Goal: Use online tool/utility: Utilize a website feature to perform a specific function

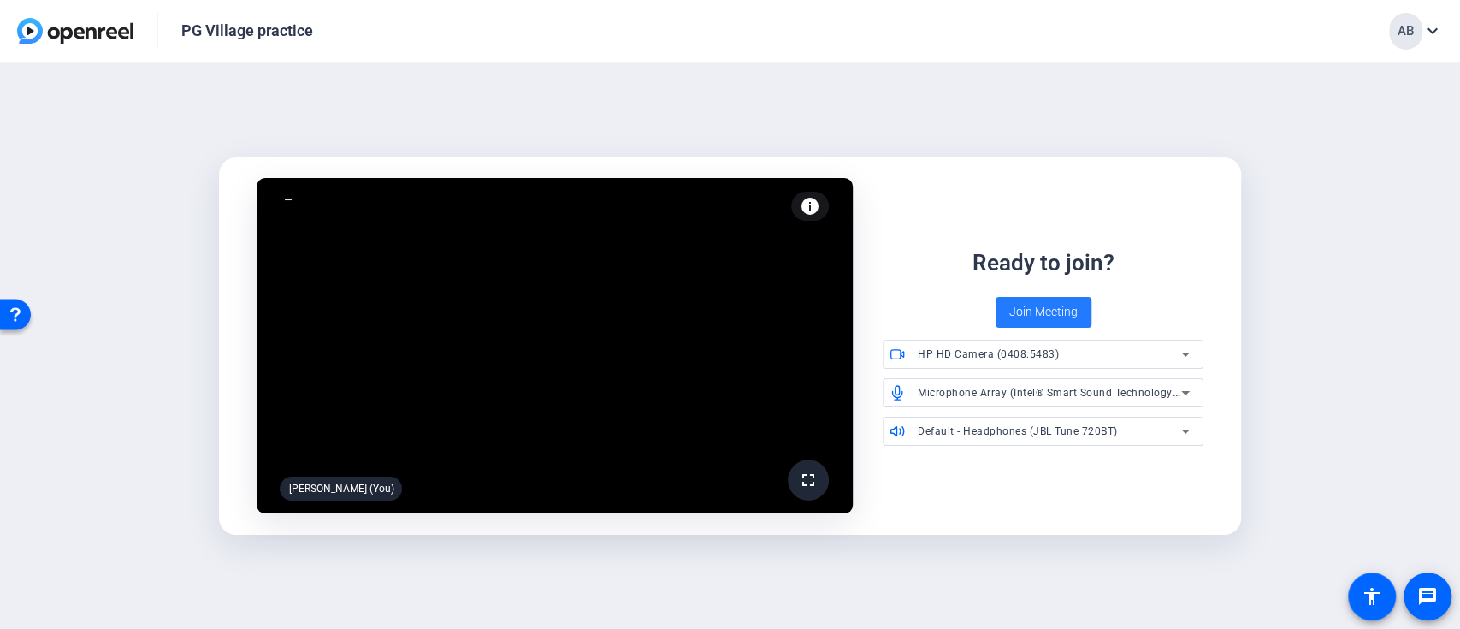
click at [1051, 315] on span "Join Meeting" at bounding box center [1043, 312] width 68 height 18
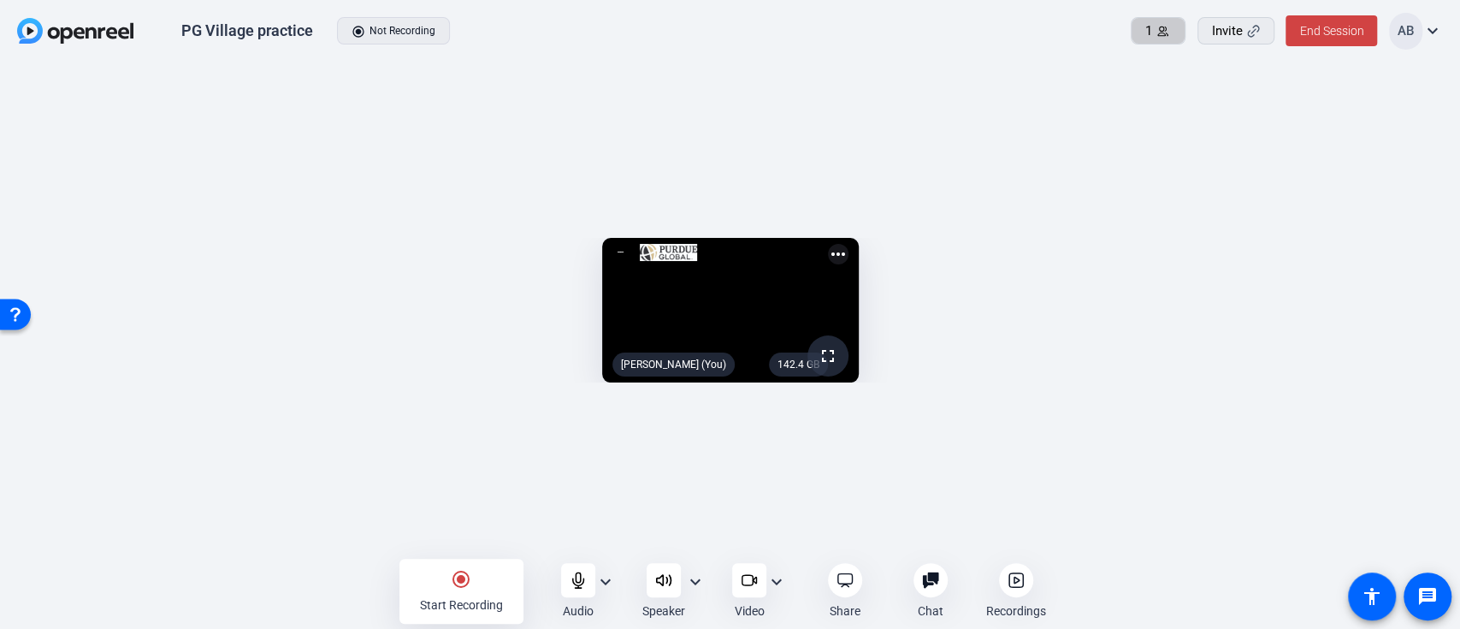
click at [1160, 36] on icon at bounding box center [1162, 31] width 13 height 13
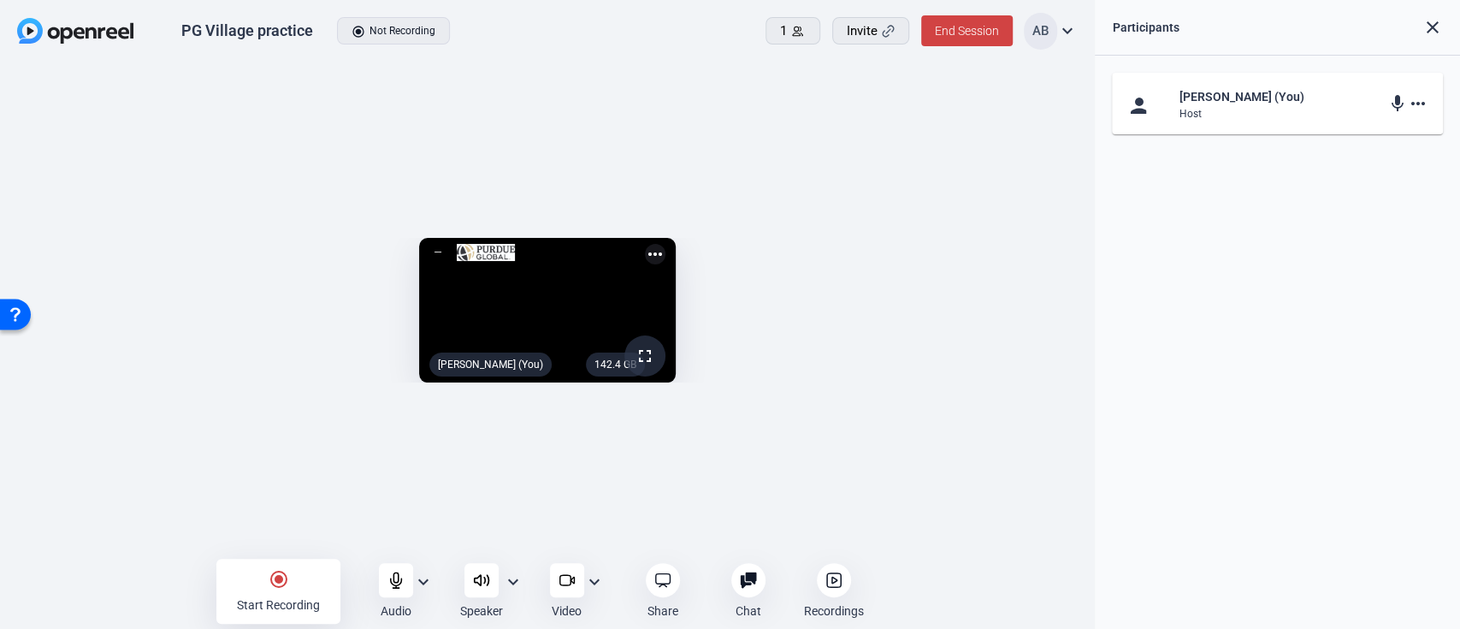
click at [1436, 24] on mat-icon "close" at bounding box center [1432, 27] width 21 height 21
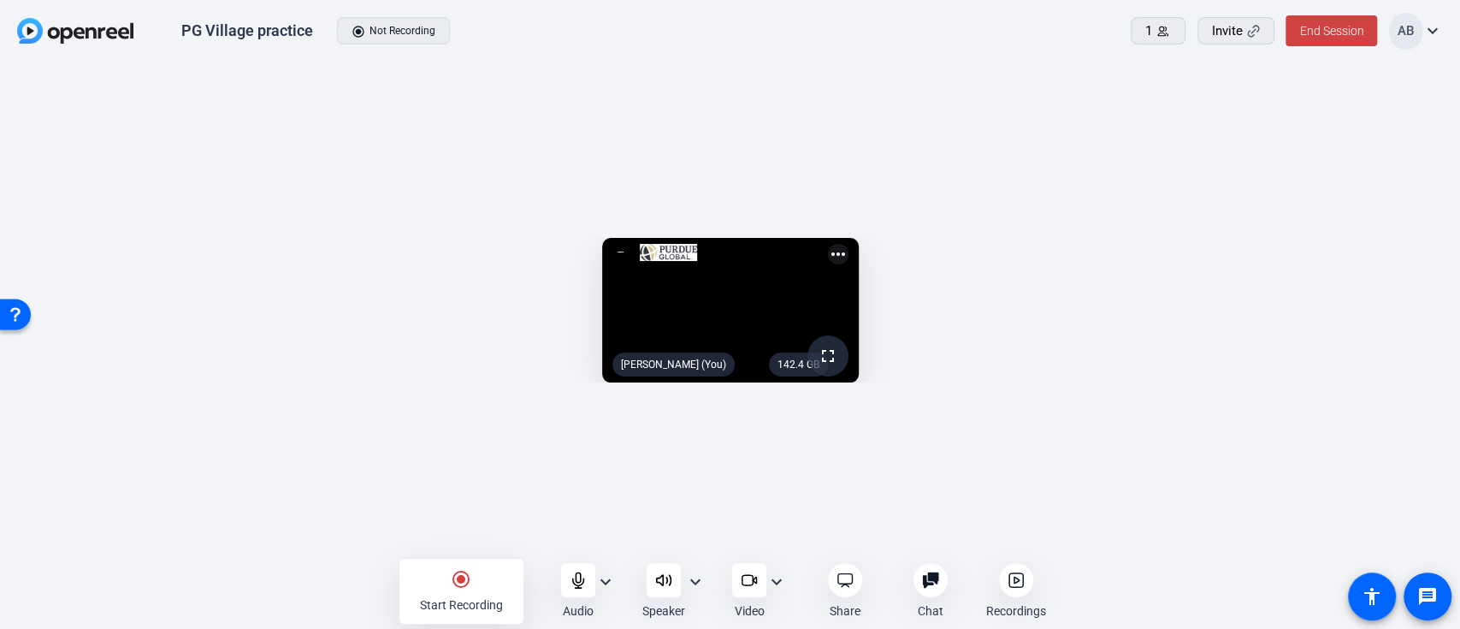
click at [1315, 238] on openreel-capture-lite-video-stream "142.4 GB fullscreen [PERSON_NAME] (You) more_horiz" at bounding box center [730, 310] width 1409 height 145
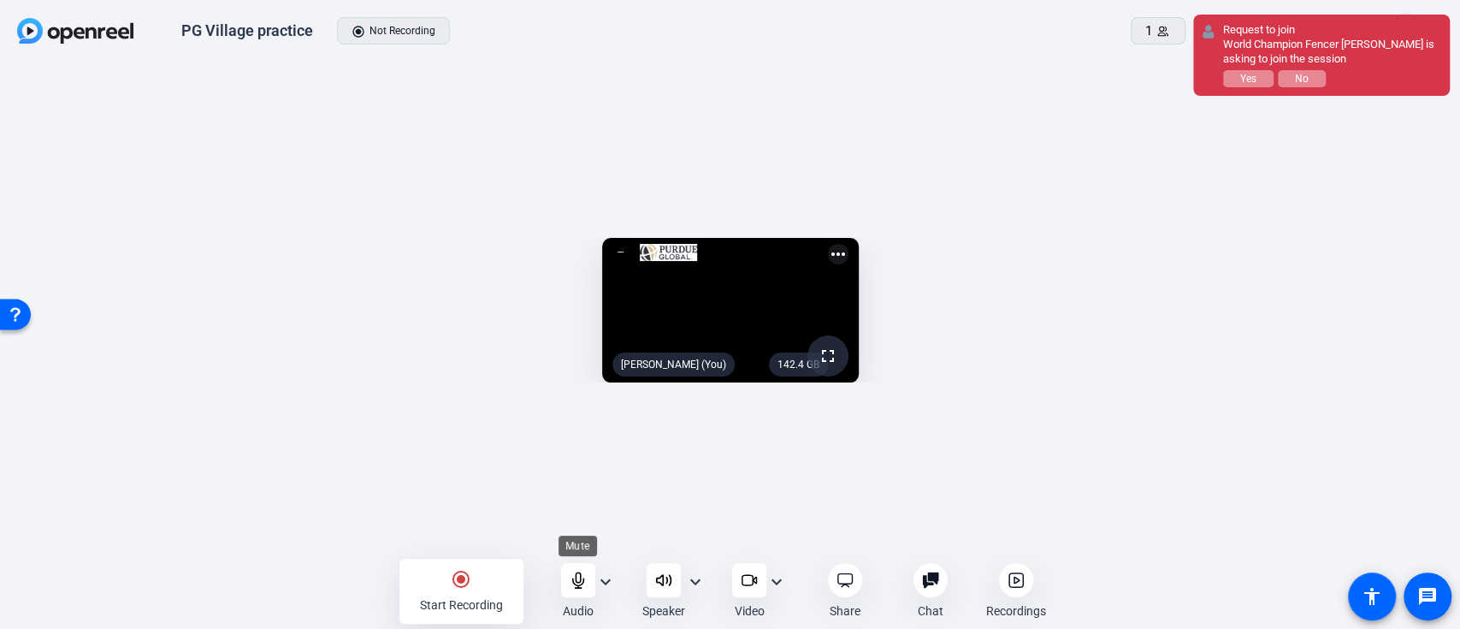
click at [586, 582] on icon at bounding box center [578, 579] width 17 height 17
click at [664, 578] on icon at bounding box center [663, 579] width 17 height 17
click at [1236, 82] on button "Yes" at bounding box center [1248, 78] width 50 height 17
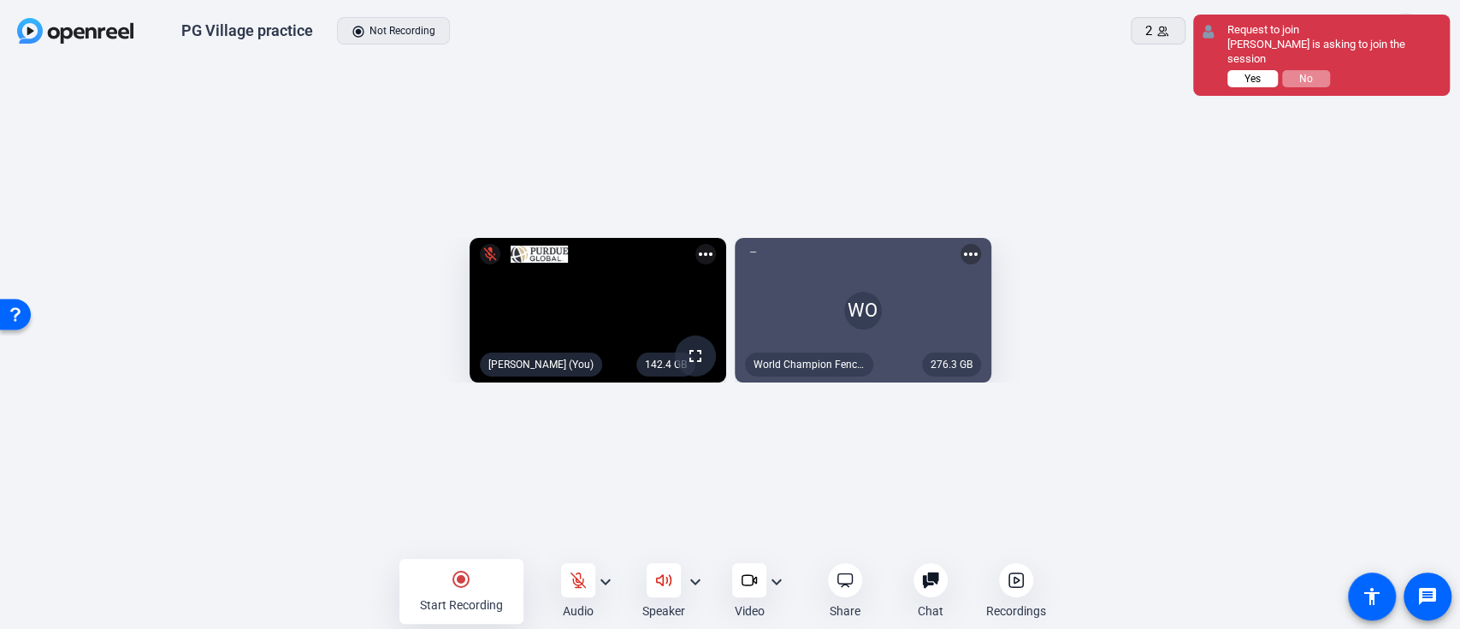
click at [1245, 77] on span "Yes" at bounding box center [1253, 79] width 16 height 12
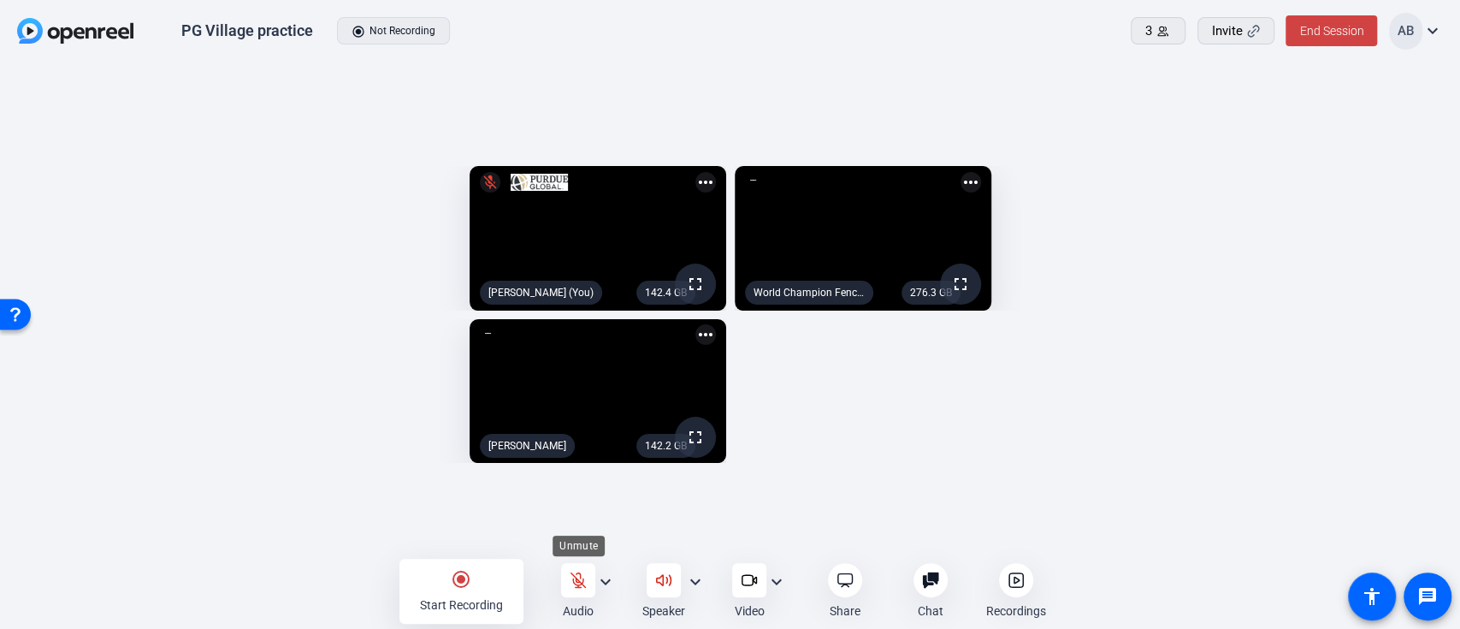
click at [576, 586] on icon at bounding box center [578, 580] width 15 height 15
click at [657, 587] on icon at bounding box center [663, 579] width 17 height 17
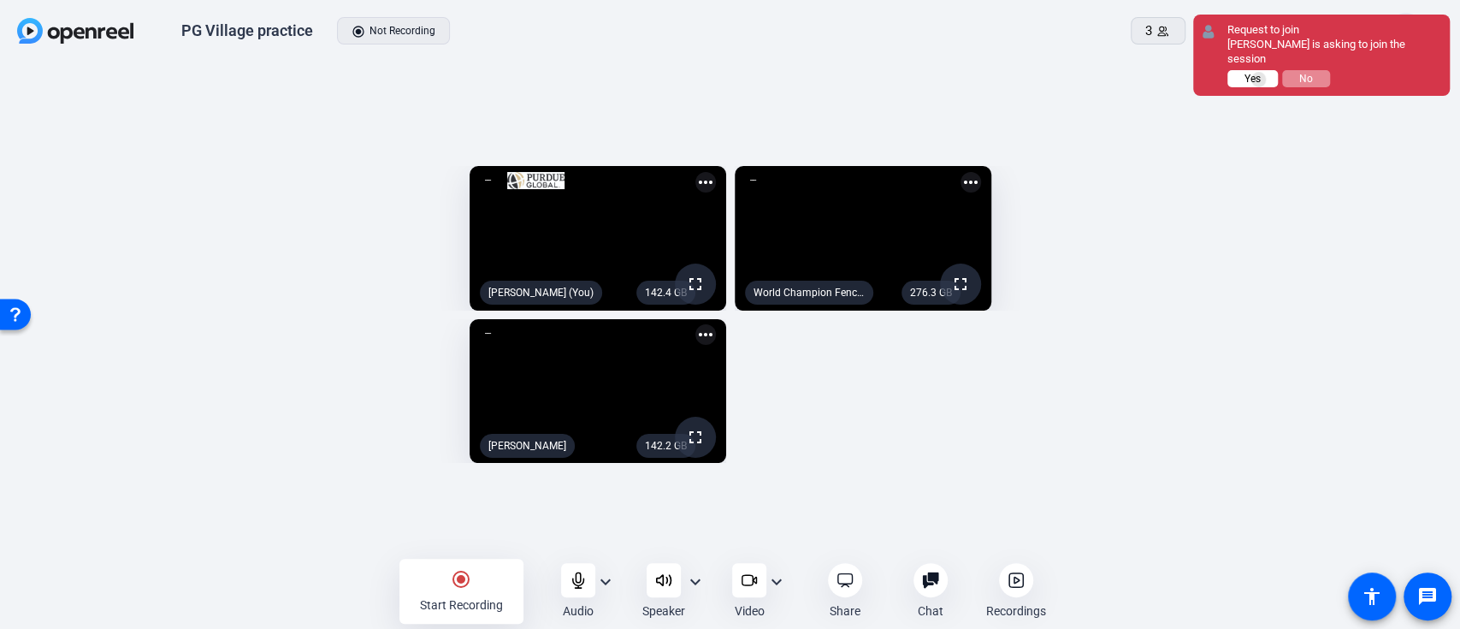
click at [1259, 73] on span "Yes" at bounding box center [1253, 79] width 16 height 12
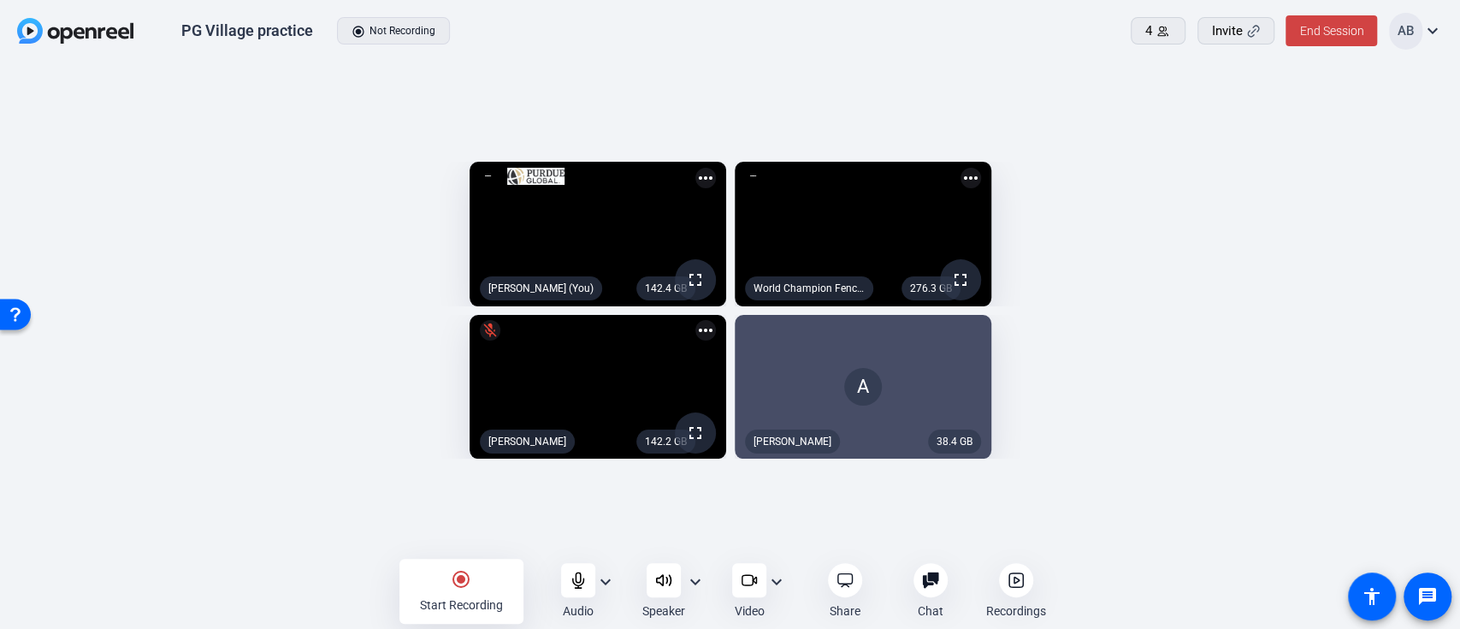
click at [868, 344] on div "A" at bounding box center [863, 387] width 257 height 145
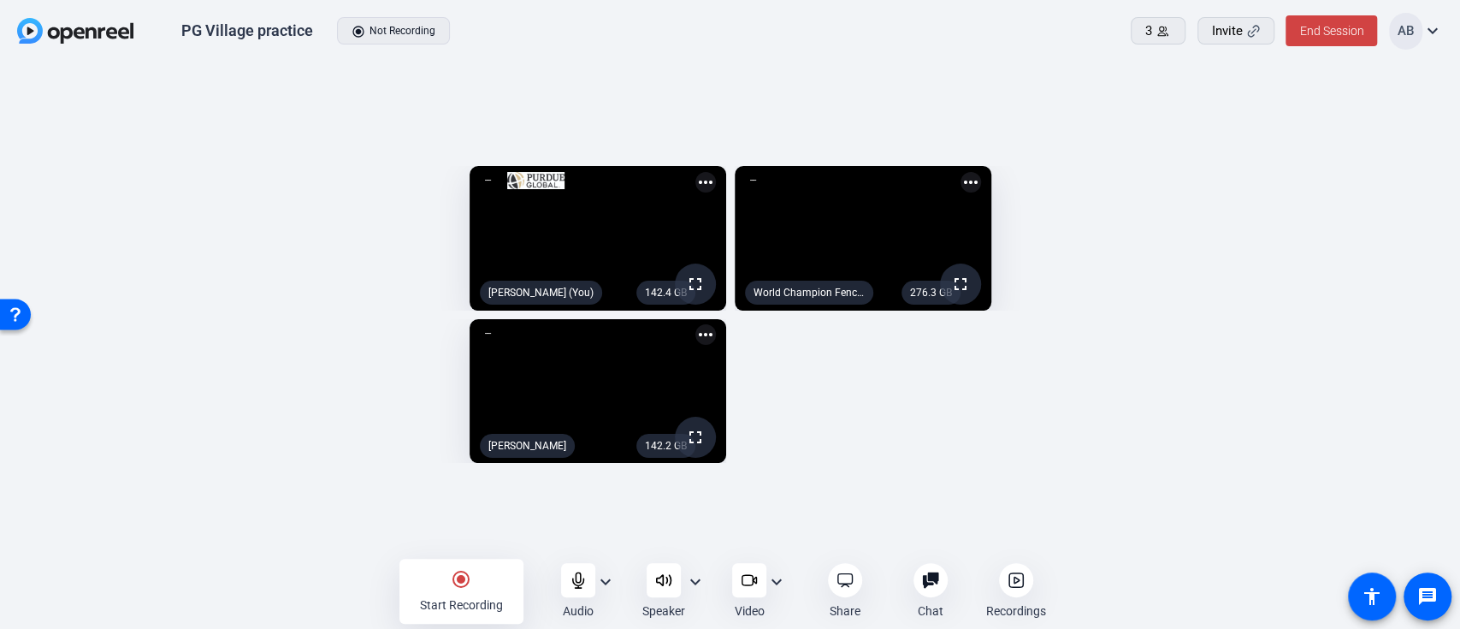
click at [703, 172] on mat-icon "more_horiz" at bounding box center [705, 182] width 21 height 21
click at [851, 399] on div at bounding box center [730, 314] width 1460 height 629
click at [771, 588] on mat-icon "expand_more" at bounding box center [776, 581] width 21 height 21
click at [743, 587] on div at bounding box center [730, 314] width 1460 height 629
click at [747, 580] on icon at bounding box center [749, 579] width 17 height 17
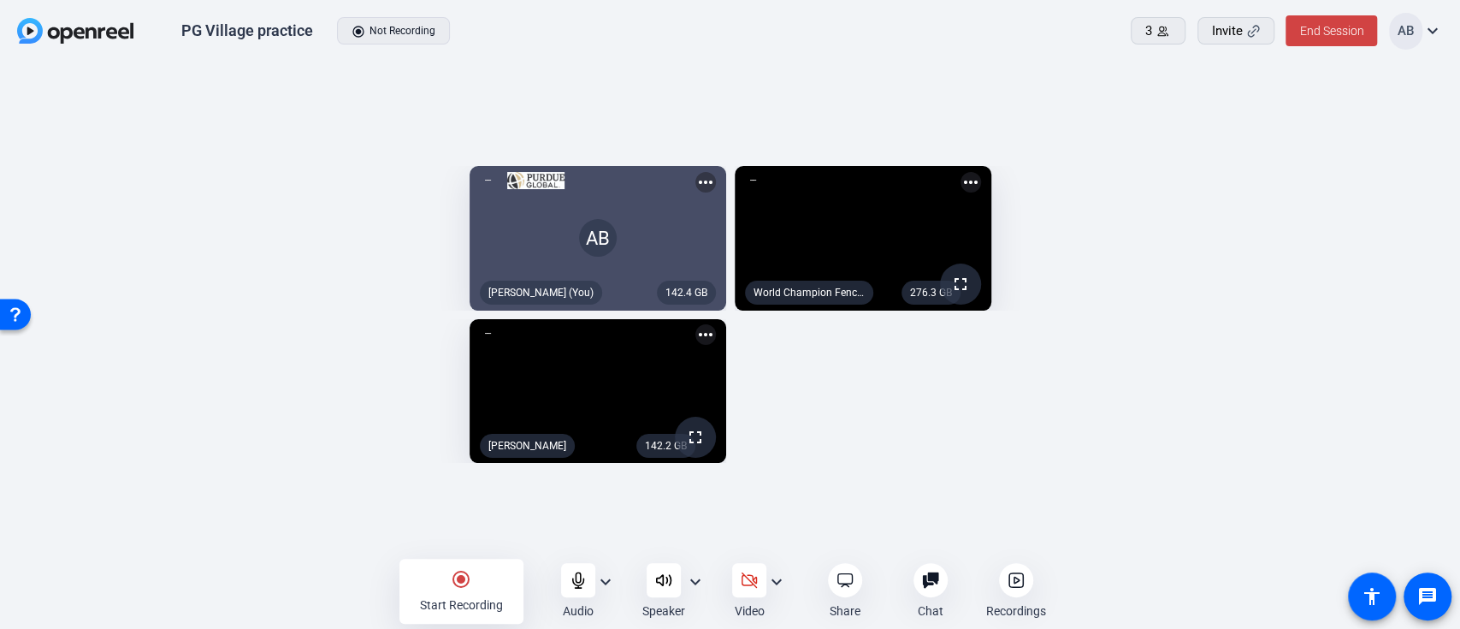
click at [781, 581] on mat-icon "expand_more" at bounding box center [776, 581] width 21 height 21
click at [828, 523] on div at bounding box center [730, 314] width 1460 height 629
click at [747, 578] on icon at bounding box center [749, 579] width 17 height 17
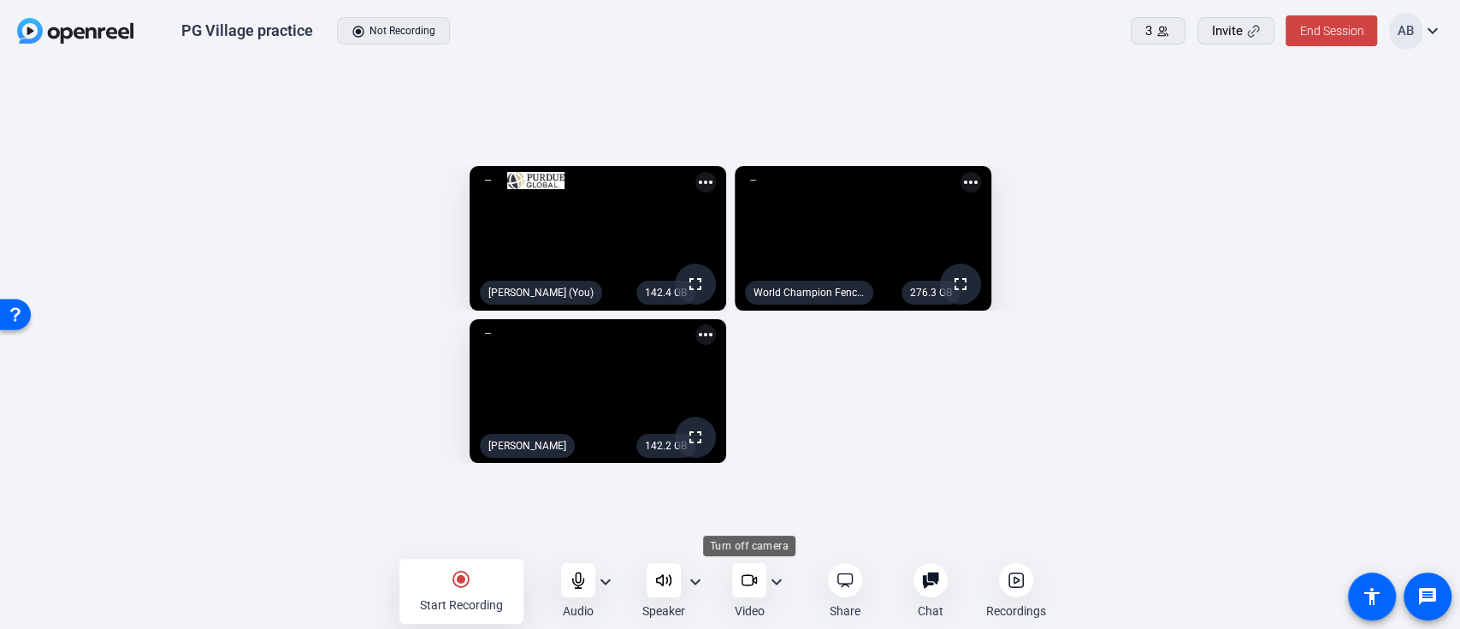
click at [751, 583] on icon at bounding box center [749, 579] width 17 height 17
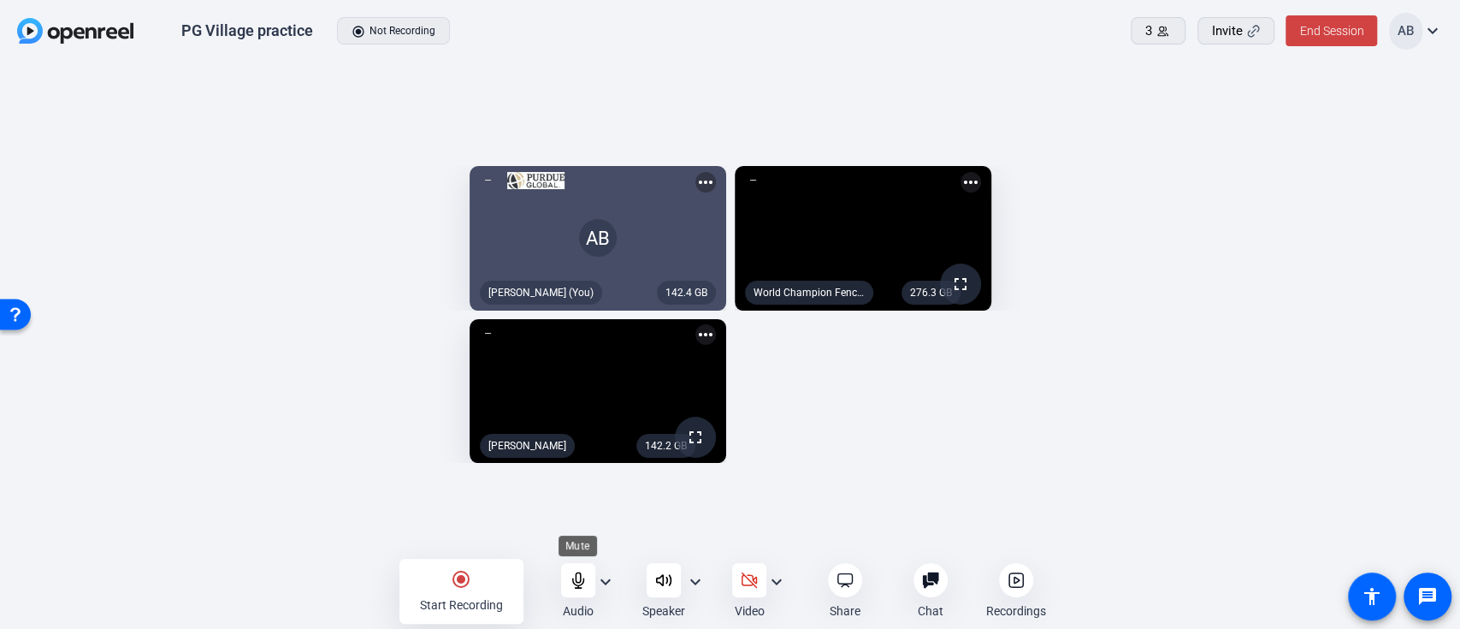
click at [579, 579] on icon at bounding box center [578, 579] width 17 height 17
click at [749, 580] on icon at bounding box center [749, 580] width 15 height 15
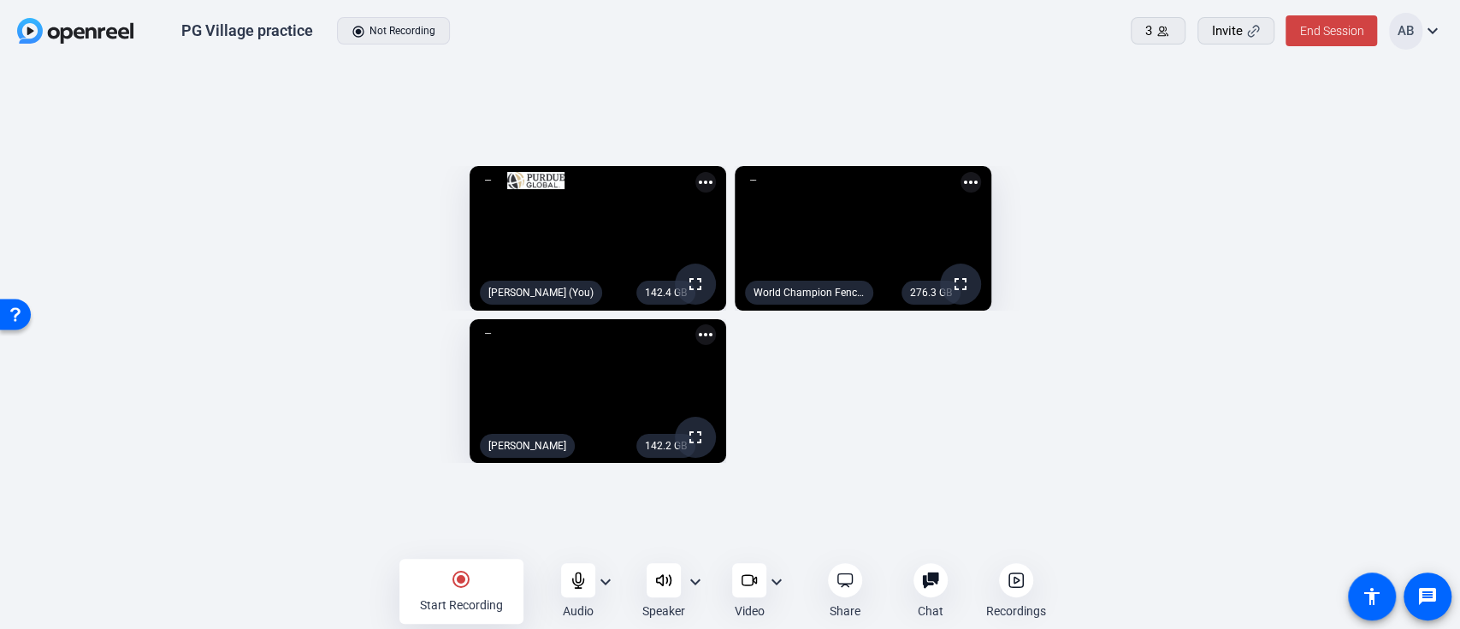
click at [470, 583] on mat-icon "radio_button_checked" at bounding box center [461, 579] width 21 height 21
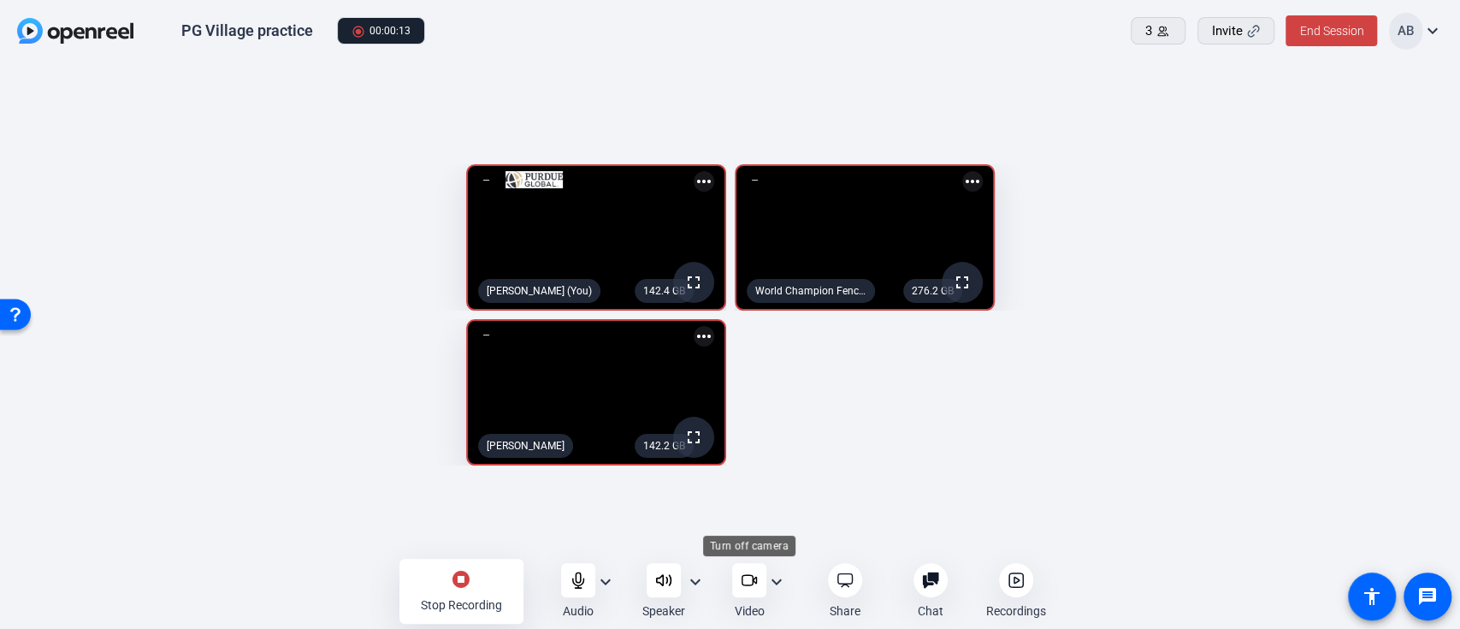
click at [746, 582] on icon at bounding box center [749, 579] width 17 height 17
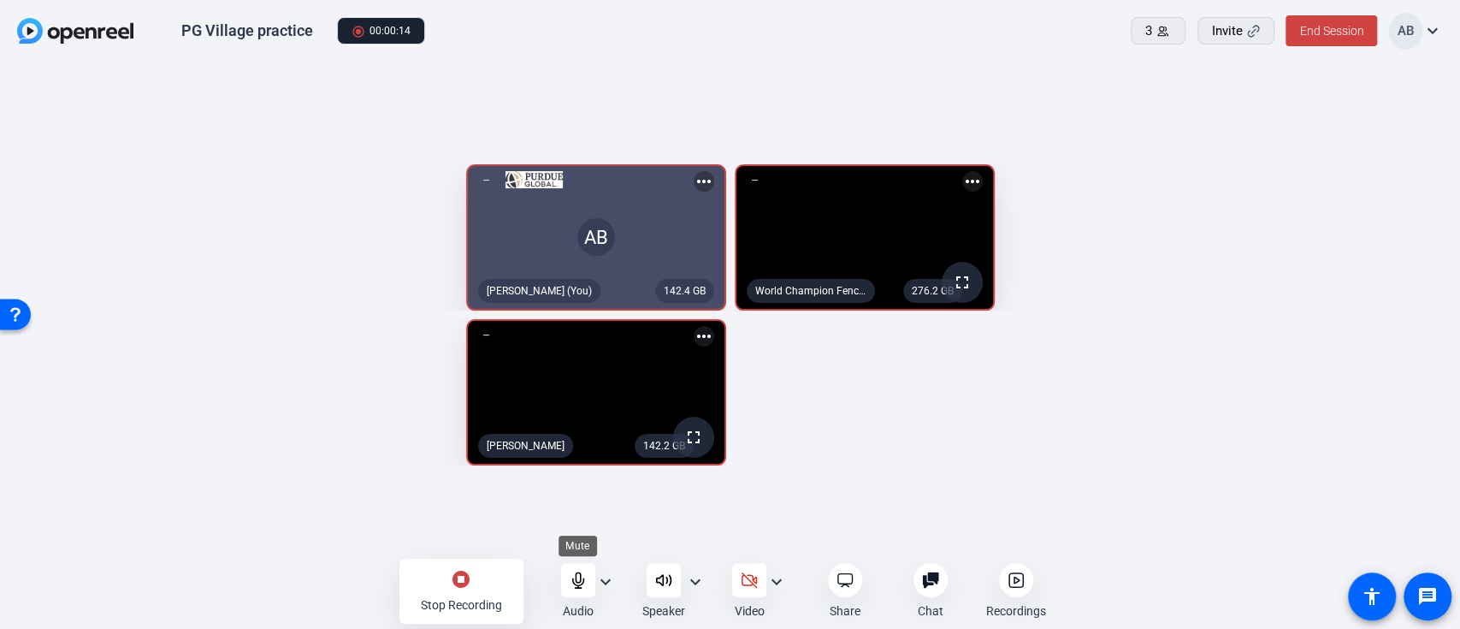
click at [582, 585] on icon at bounding box center [578, 579] width 17 height 17
click at [753, 578] on icon at bounding box center [749, 580] width 15 height 15
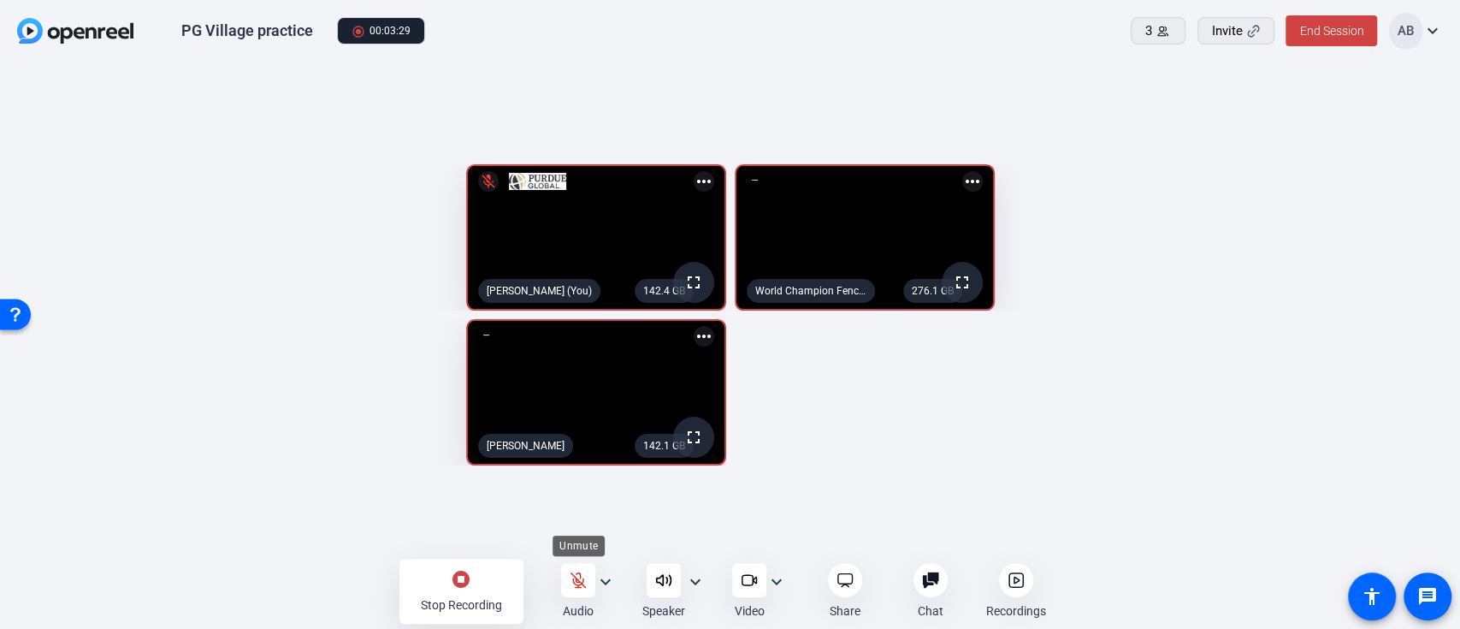
click at [580, 569] on div at bounding box center [578, 580] width 34 height 34
click at [468, 584] on mat-icon "stop_circle" at bounding box center [461, 579] width 21 height 21
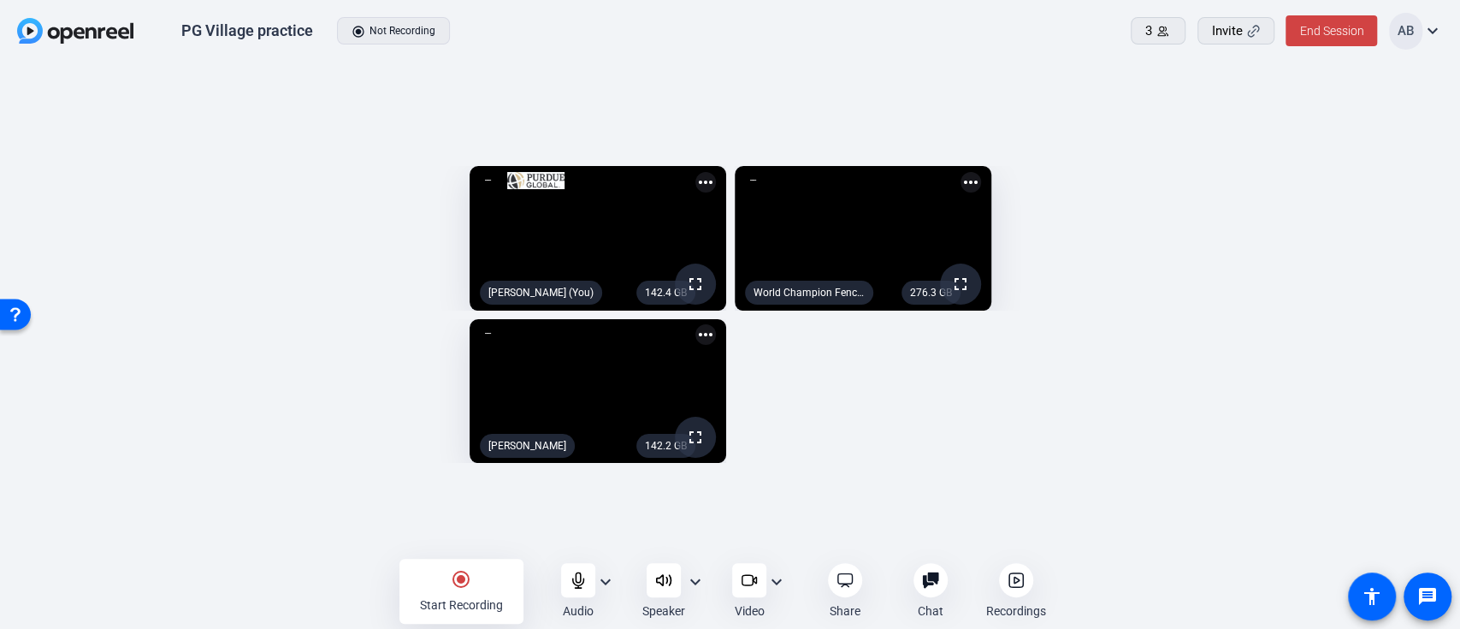
click at [939, 421] on div "142.4 GB fullscreen [PERSON_NAME] (You) more_horiz 276.3 GB fullscreen World Ch…" at bounding box center [730, 314] width 1426 height 315
click at [954, 421] on div "142.4 GB fullscreen [PERSON_NAME] (You) more_horiz 276.3 GB fullscreen World Ch…" at bounding box center [730, 314] width 1426 height 315
click at [1019, 578] on icon at bounding box center [1016, 579] width 5 height 6
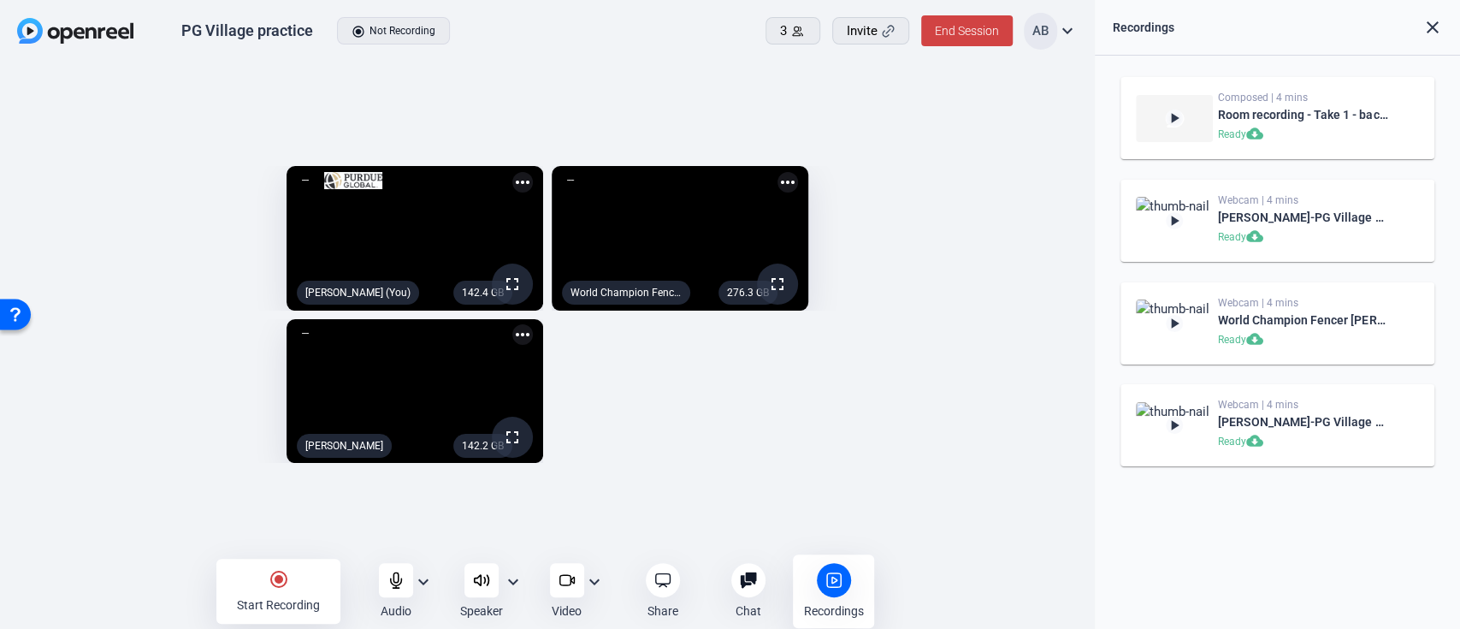
click at [1006, 472] on div "142.4 GB fullscreen [PERSON_NAME] (You) more_horiz 276.3 GB fullscreen World Ch…" at bounding box center [547, 314] width 1061 height 315
click at [524, 172] on mat-icon "more_horiz" at bounding box center [522, 182] width 21 height 21
click at [659, 411] on div at bounding box center [730, 314] width 1460 height 629
click at [516, 283] on mat-icon "fullscreen" at bounding box center [512, 284] width 21 height 21
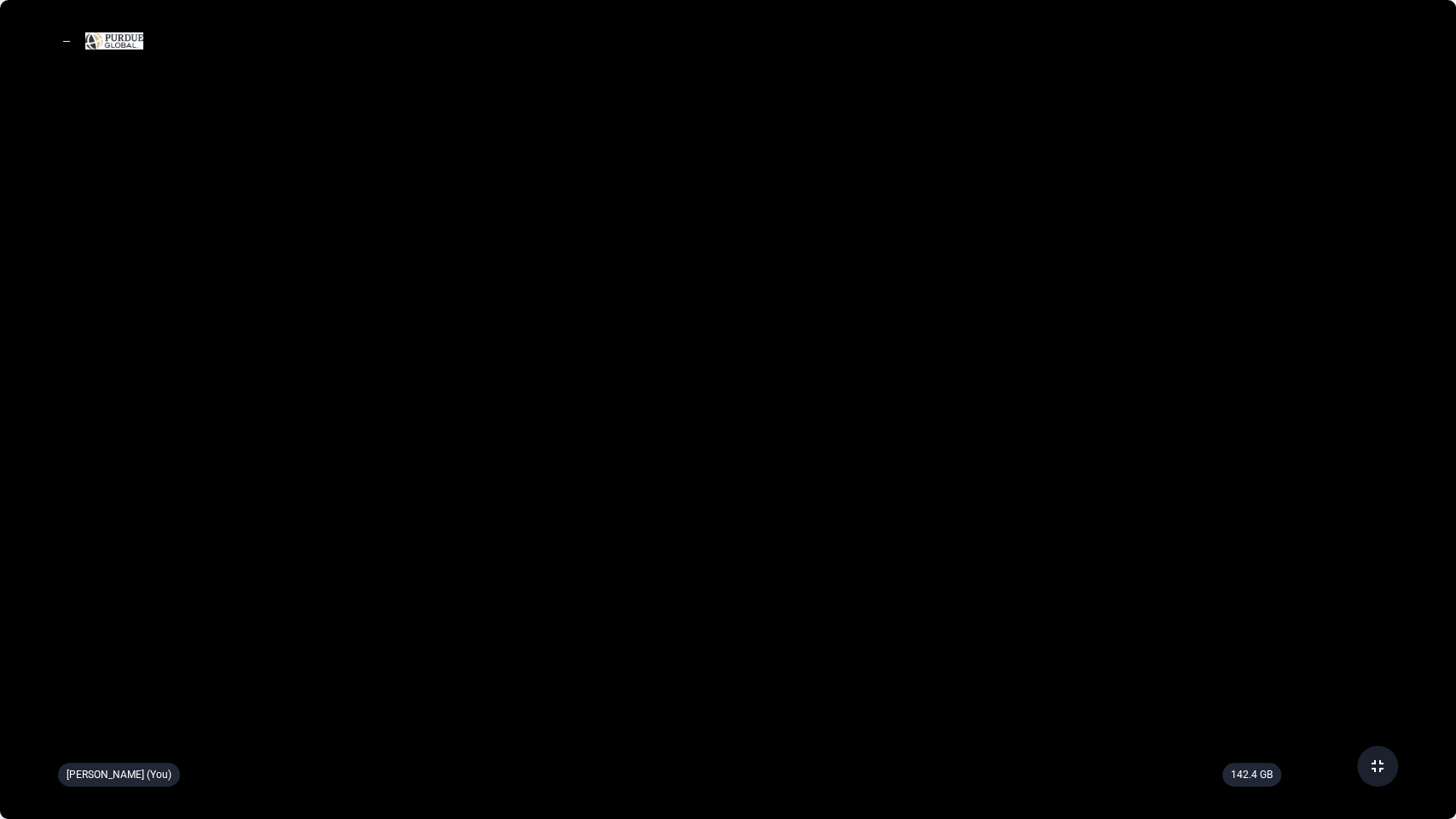
click at [1383, 626] on mat-icon "fullscreen_exit" at bounding box center [1377, 766] width 21 height 21
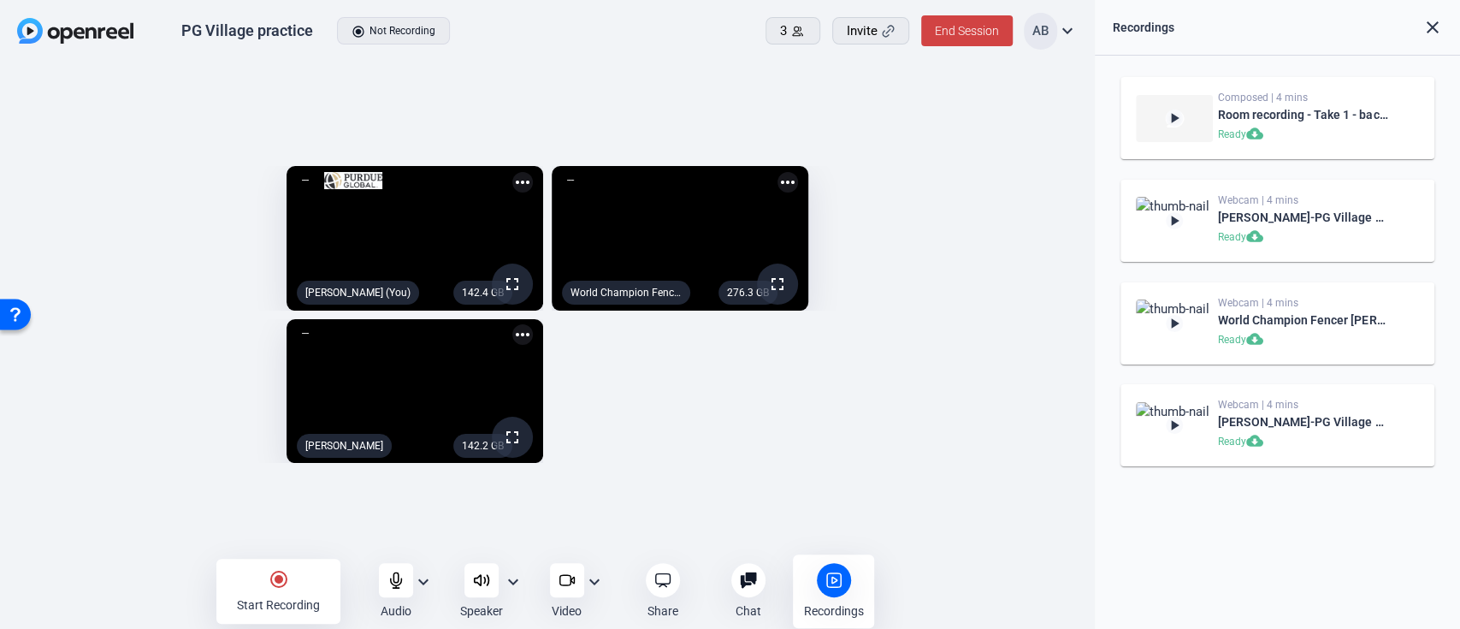
click at [628, 367] on div "142.4 GB fullscreen [PERSON_NAME] (You) more_horiz 276.3 GB fullscreen World Ch…" at bounding box center [547, 314] width 1061 height 315
click at [516, 582] on mat-icon "expand_more" at bounding box center [513, 581] width 21 height 21
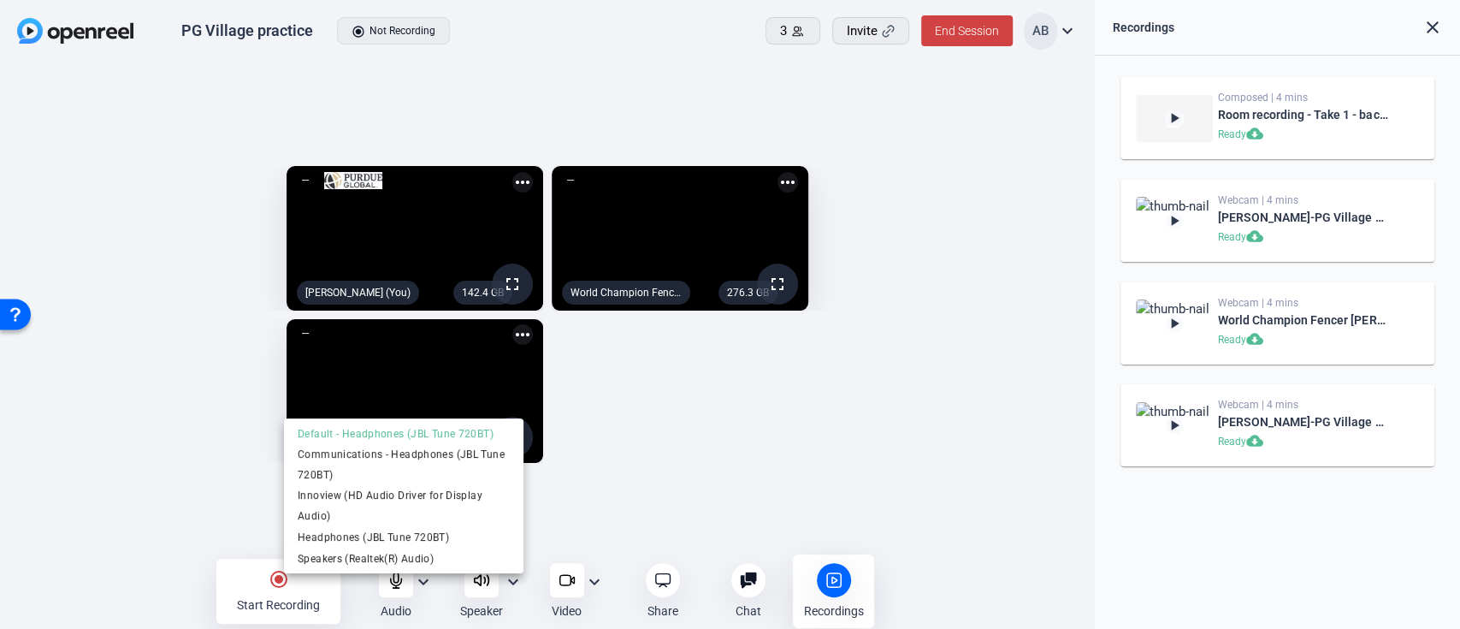
click at [708, 369] on div at bounding box center [730, 314] width 1460 height 629
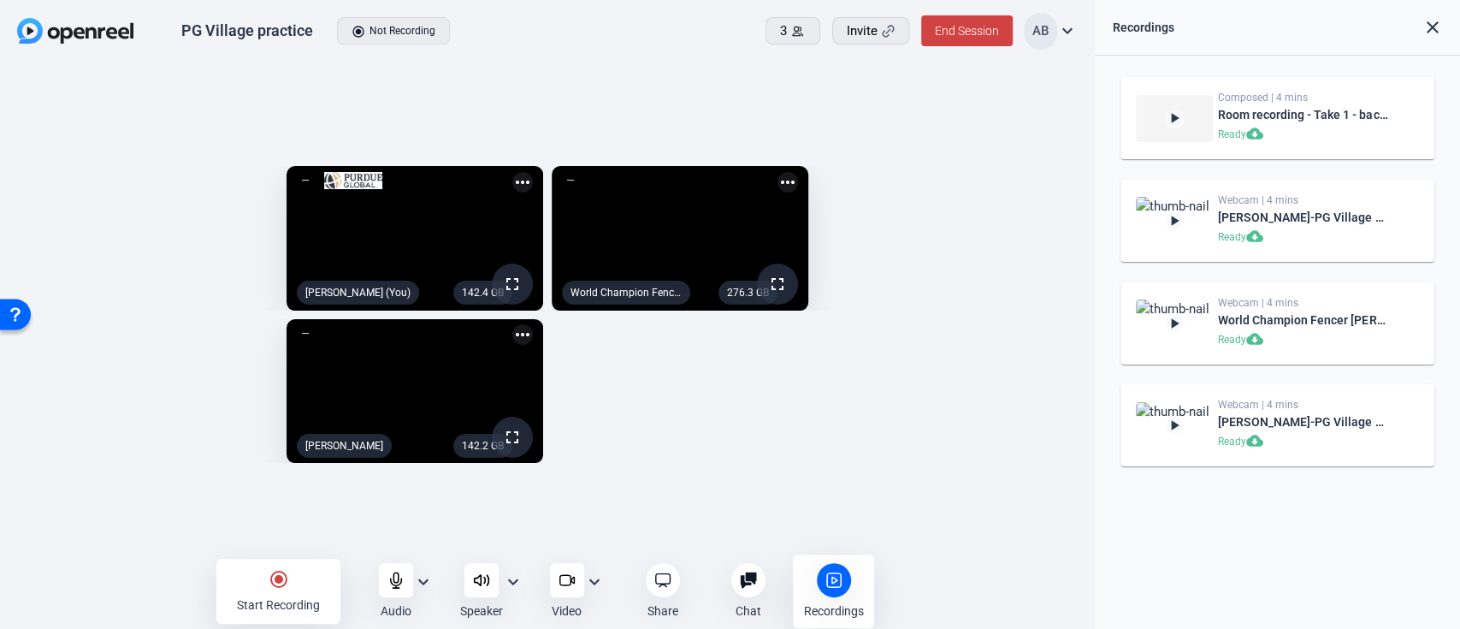
click at [598, 582] on mat-icon "expand_more" at bounding box center [594, 581] width 21 height 21
click at [752, 420] on div at bounding box center [730, 314] width 1460 height 629
click at [978, 28] on span "End Session" at bounding box center [967, 31] width 64 height 14
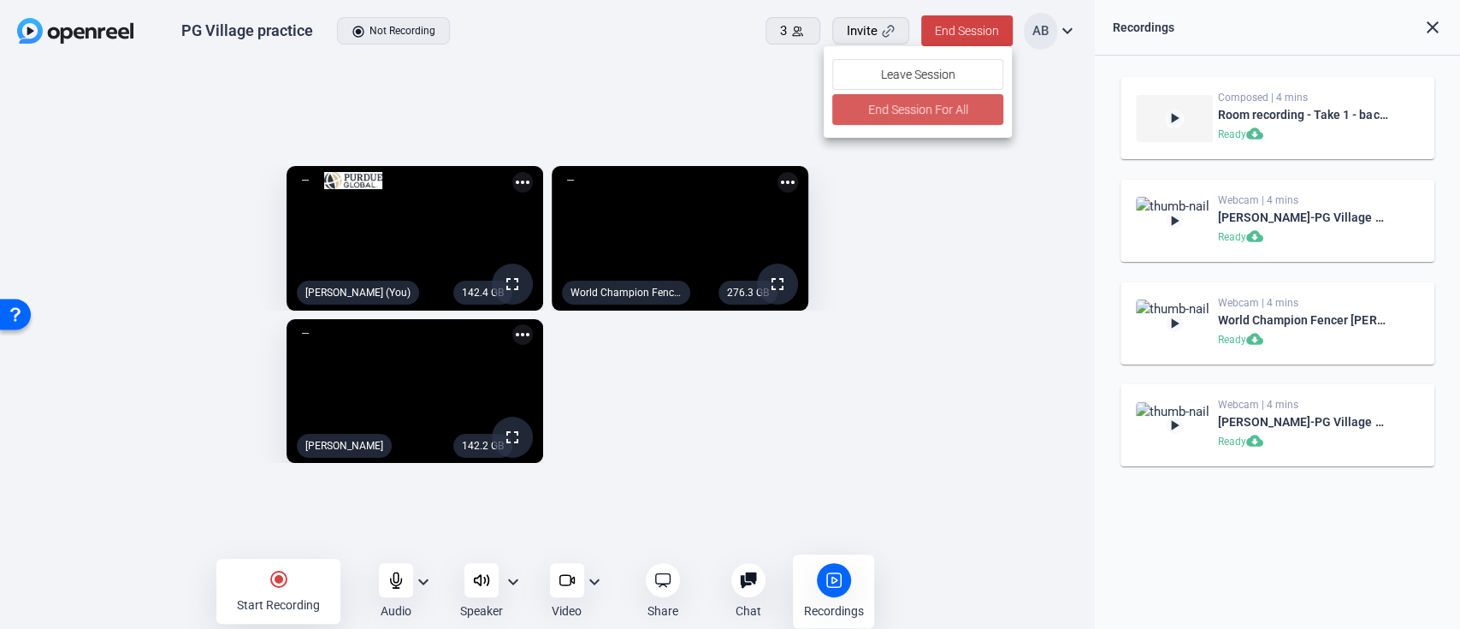
click at [953, 111] on span "End Session For All" at bounding box center [917, 109] width 100 height 21
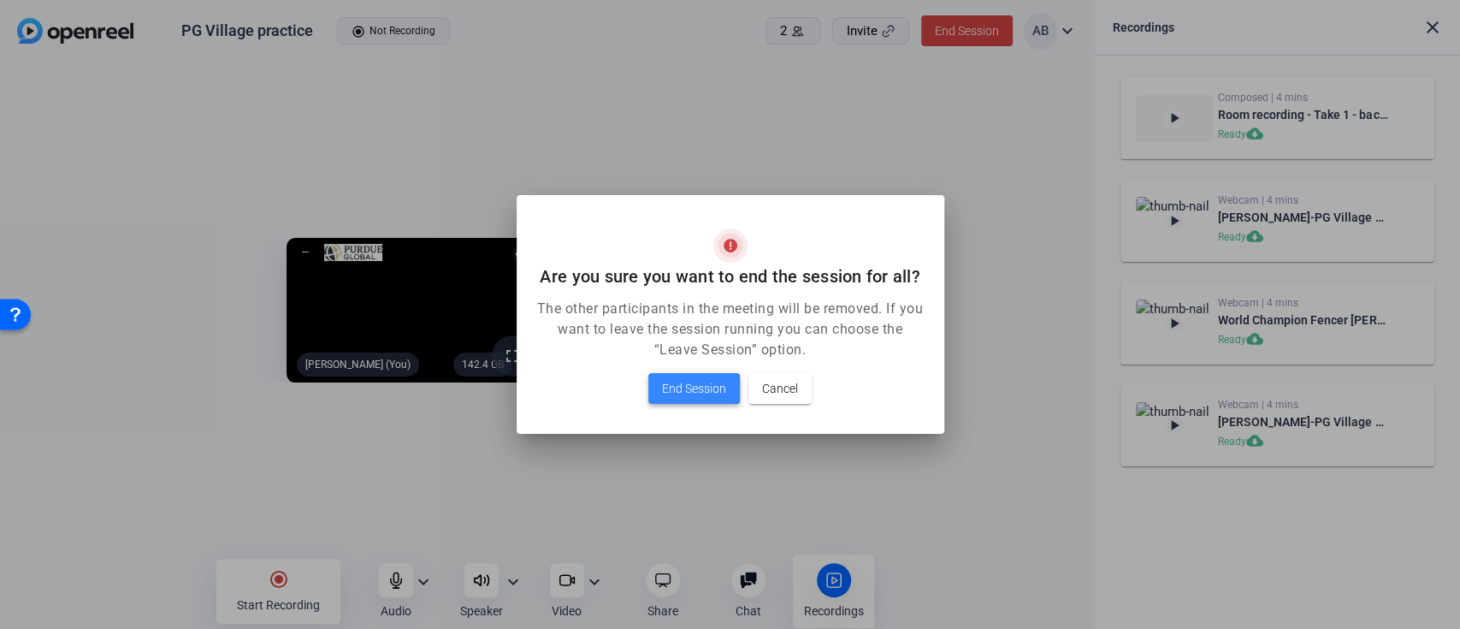
click at [706, 386] on span "End Session" at bounding box center [694, 388] width 64 height 21
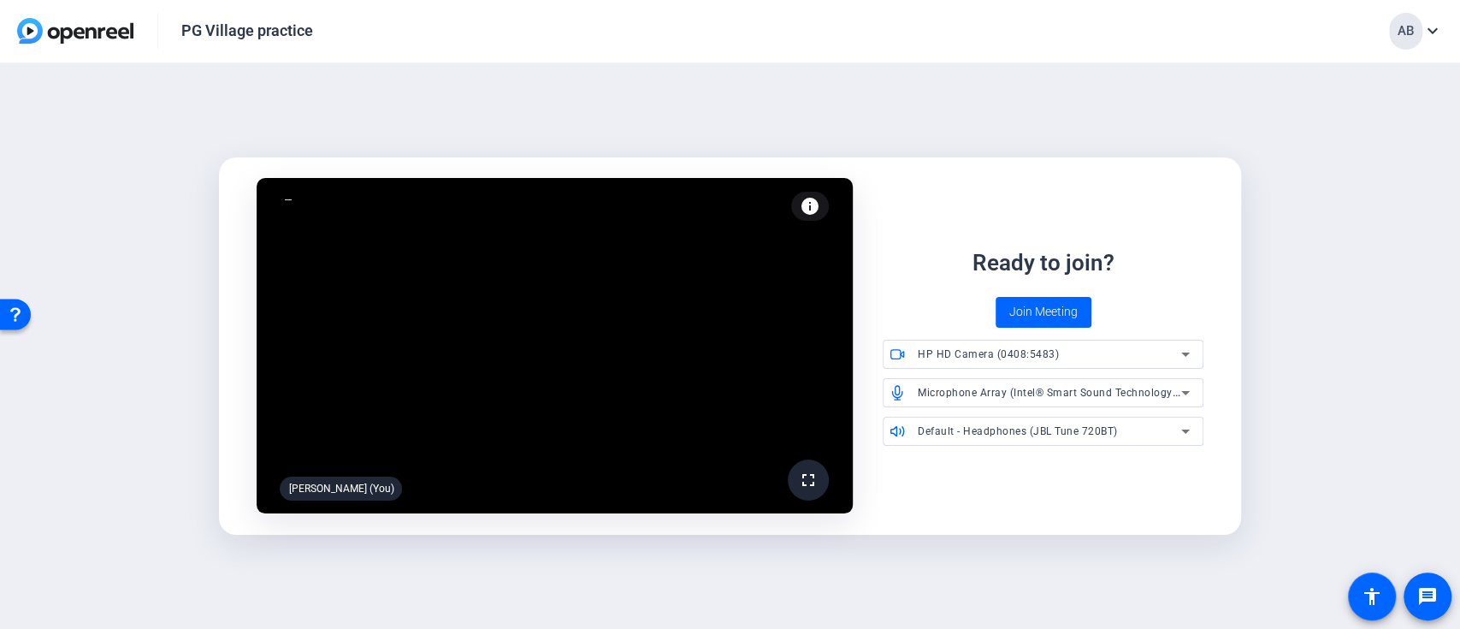
click at [86, 30] on img at bounding box center [75, 31] width 116 height 26
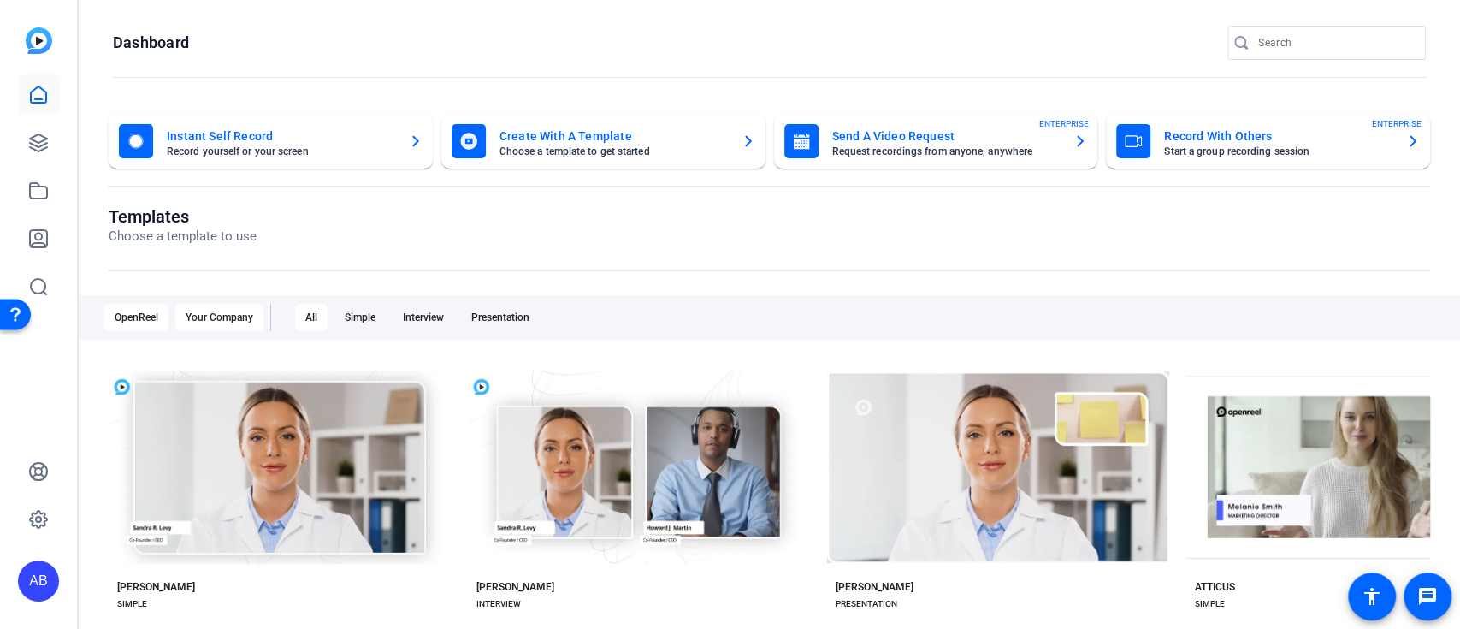
click at [223, 309] on div "Your Company" at bounding box center [219, 317] width 88 height 27
